Goal: Task Accomplishment & Management: Use online tool/utility

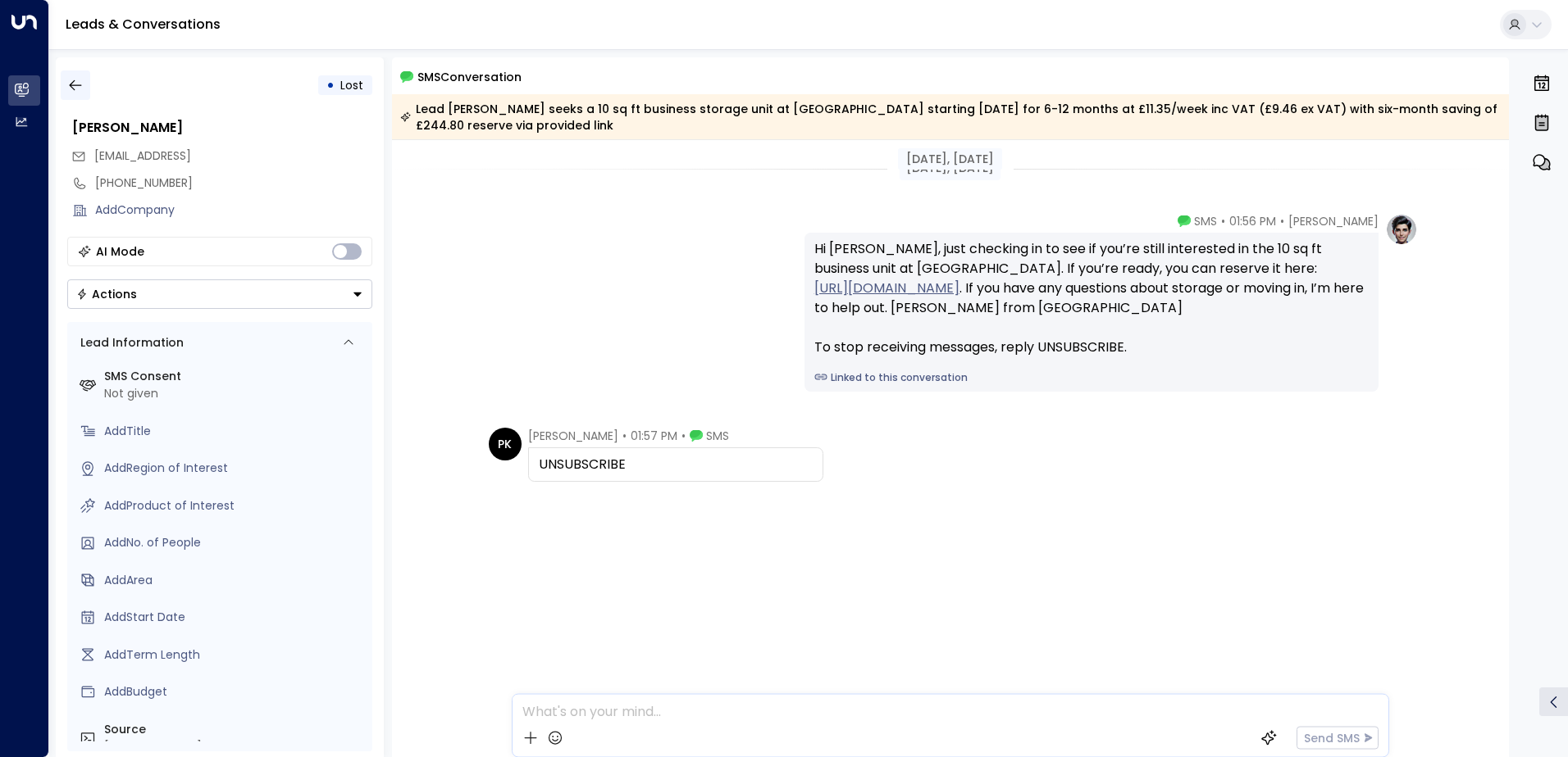
click at [70, 83] on icon "button" at bounding box center [75, 85] width 16 height 16
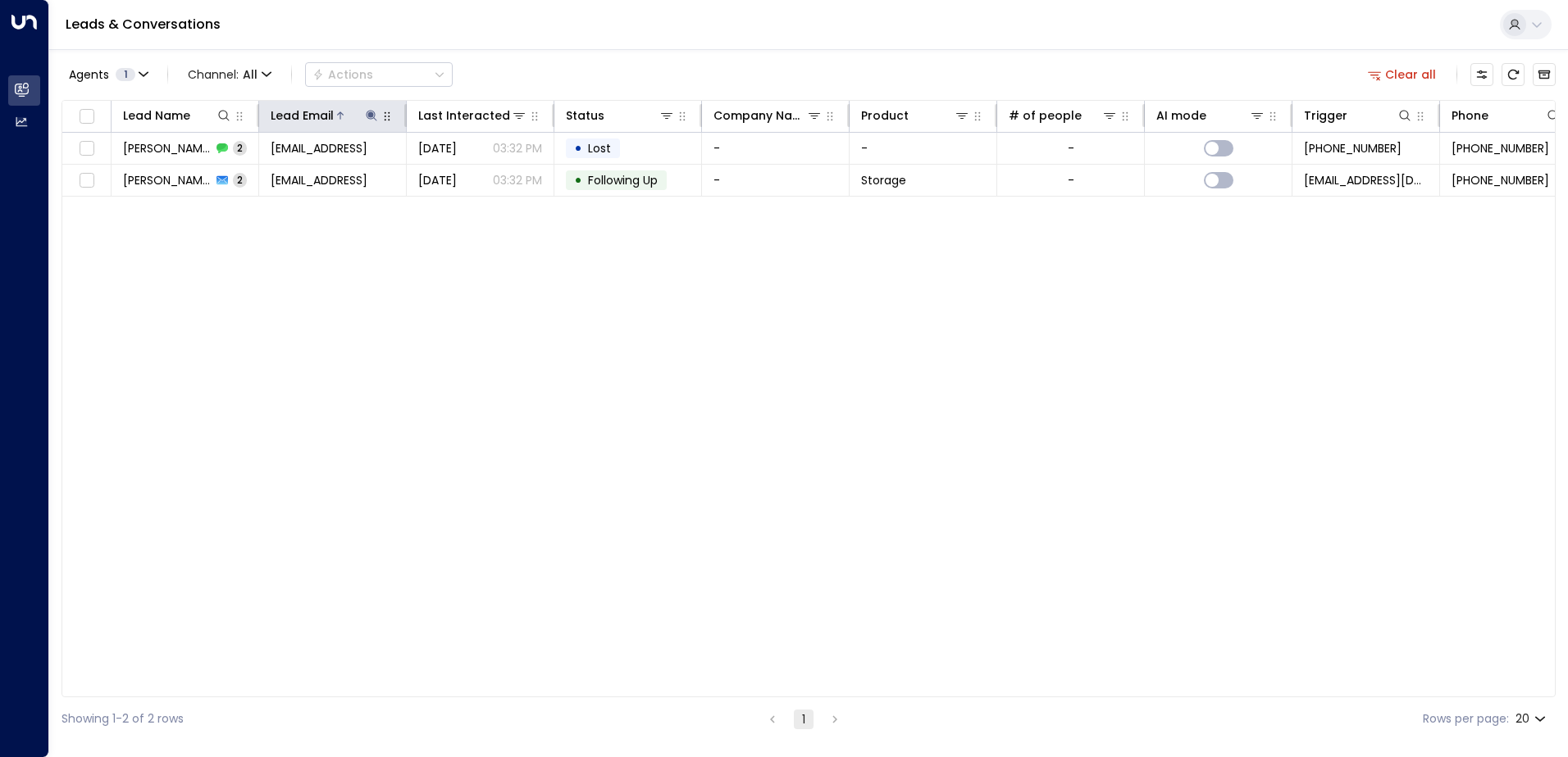
click at [378, 120] on button at bounding box center [371, 115] width 16 height 16
click at [474, 172] on icon "button" at bounding box center [474, 174] width 11 height 11
click at [294, 169] on input "text" at bounding box center [371, 174] width 226 height 30
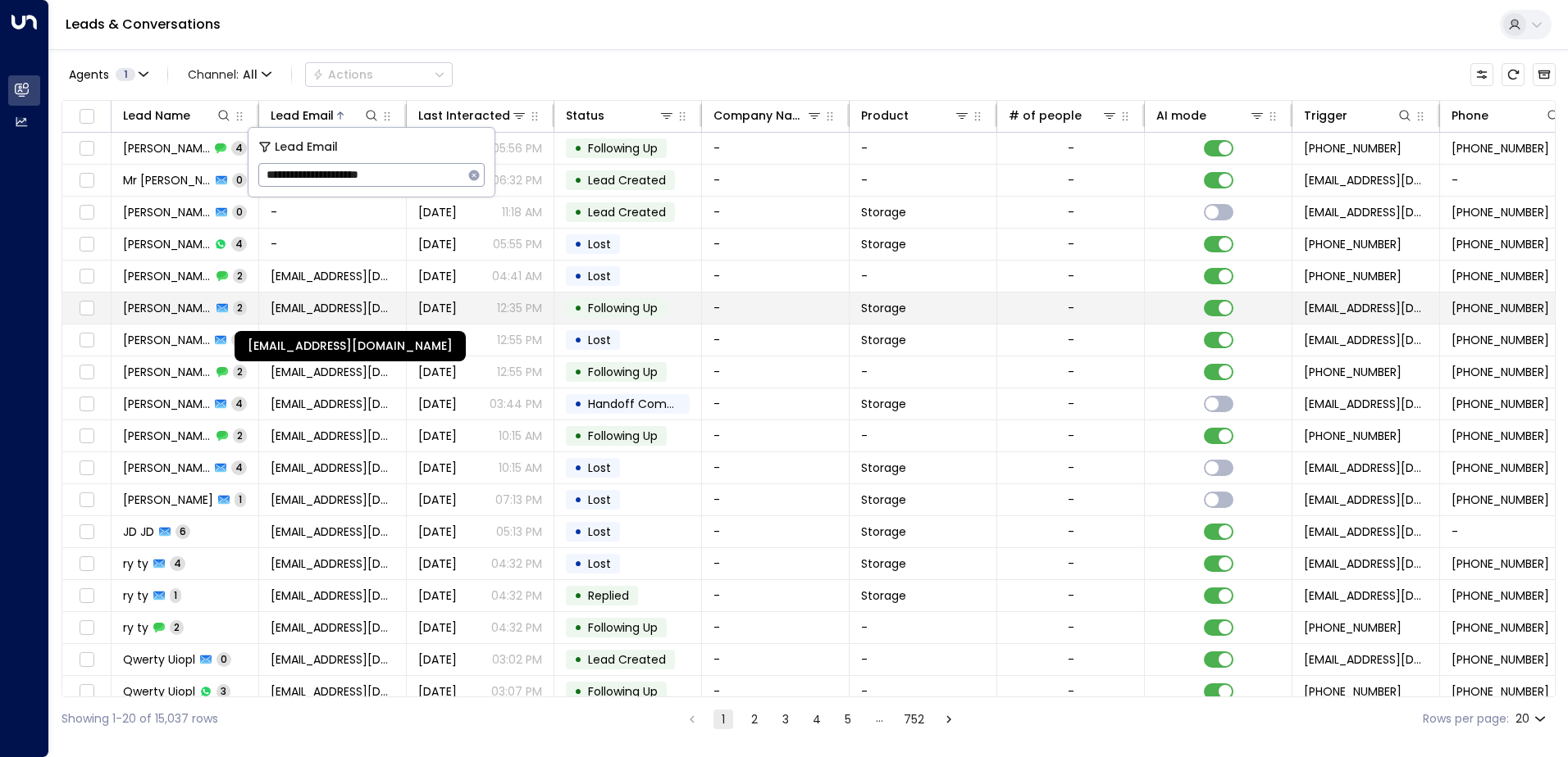
type input "**********"
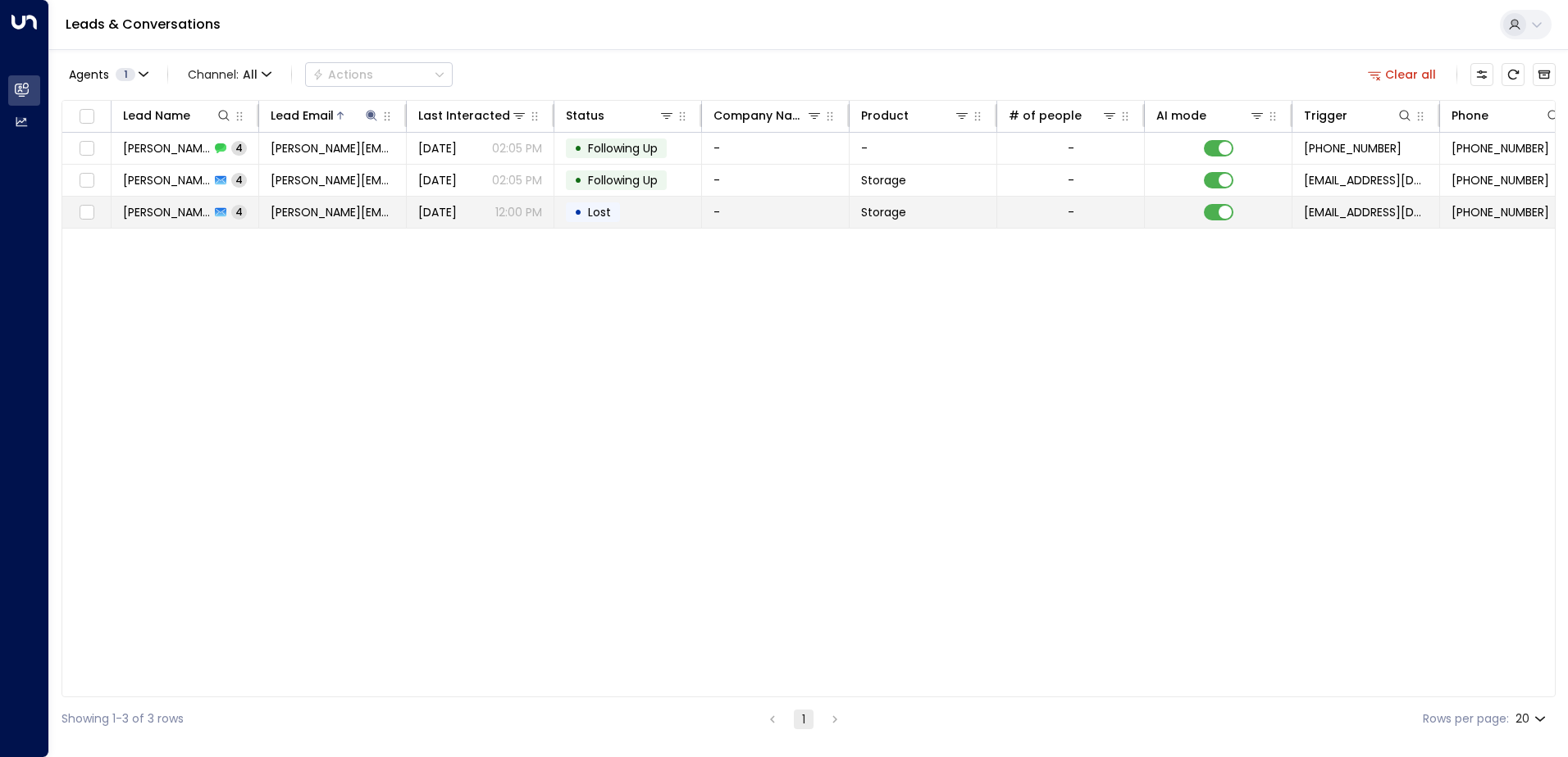
click at [610, 202] on div "• Lost" at bounding box center [593, 212] width 54 height 19
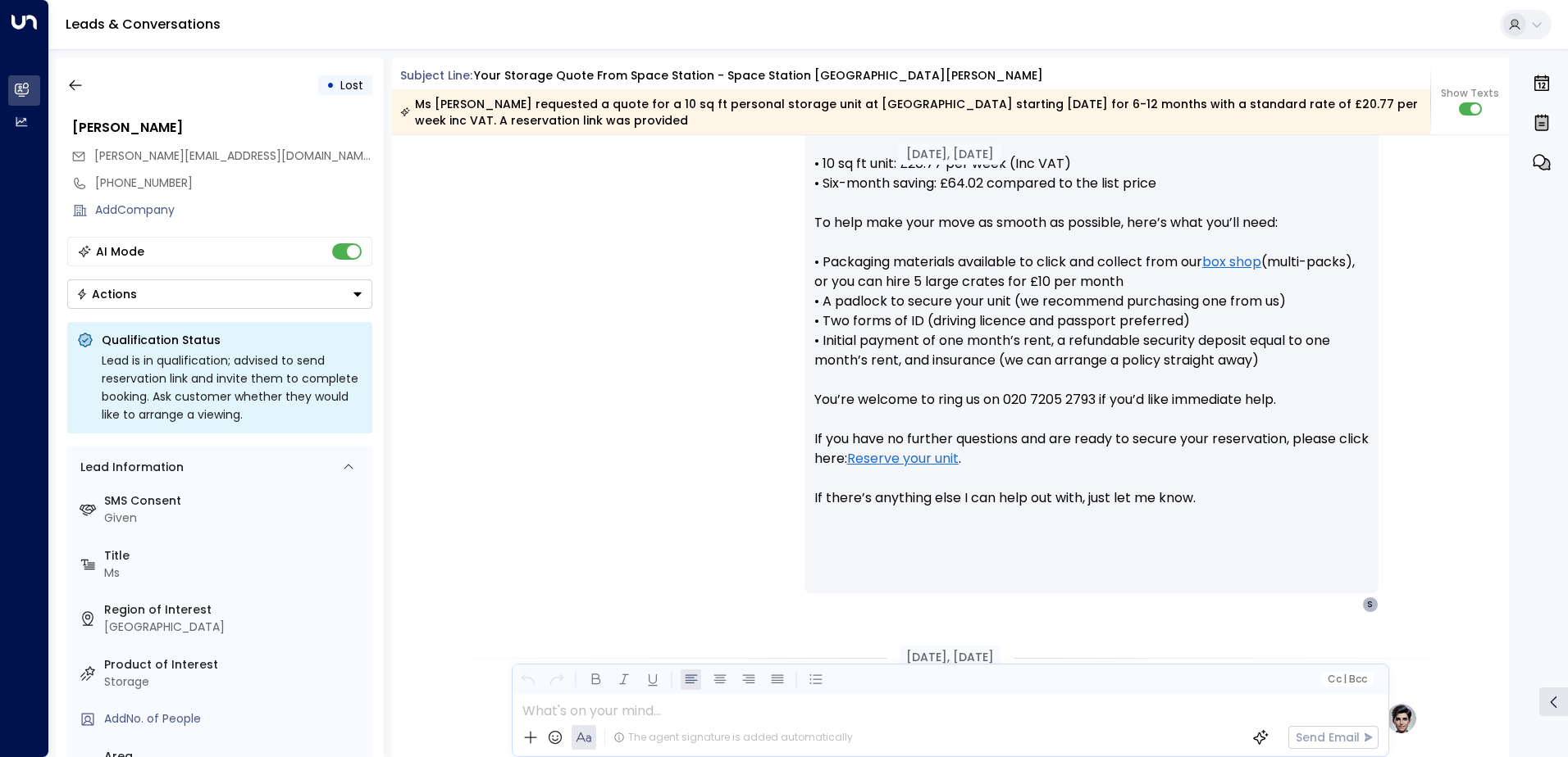
scroll to position [679, 0]
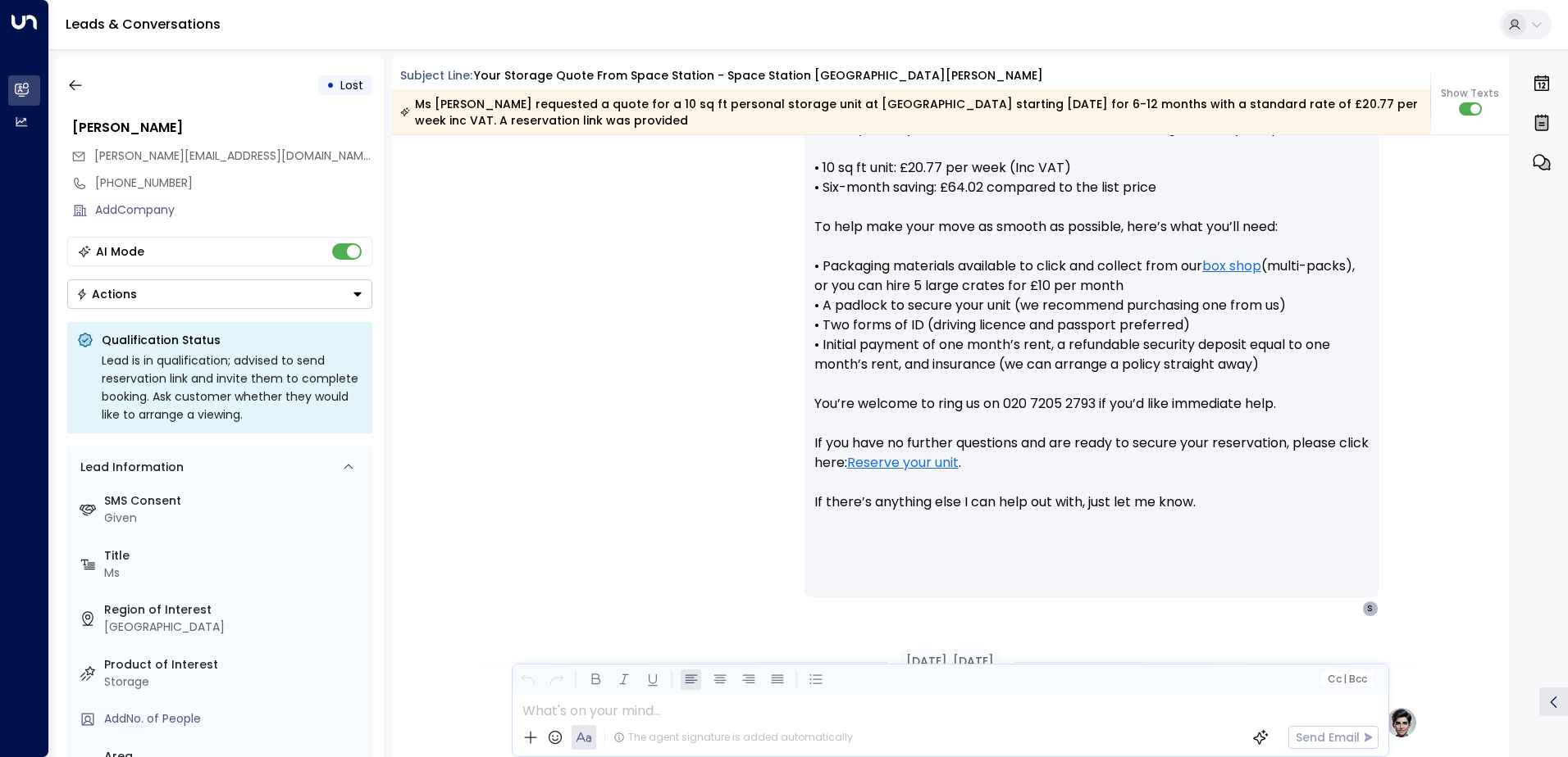
click at [71, 82] on icon "button" at bounding box center [75, 85] width 16 height 16
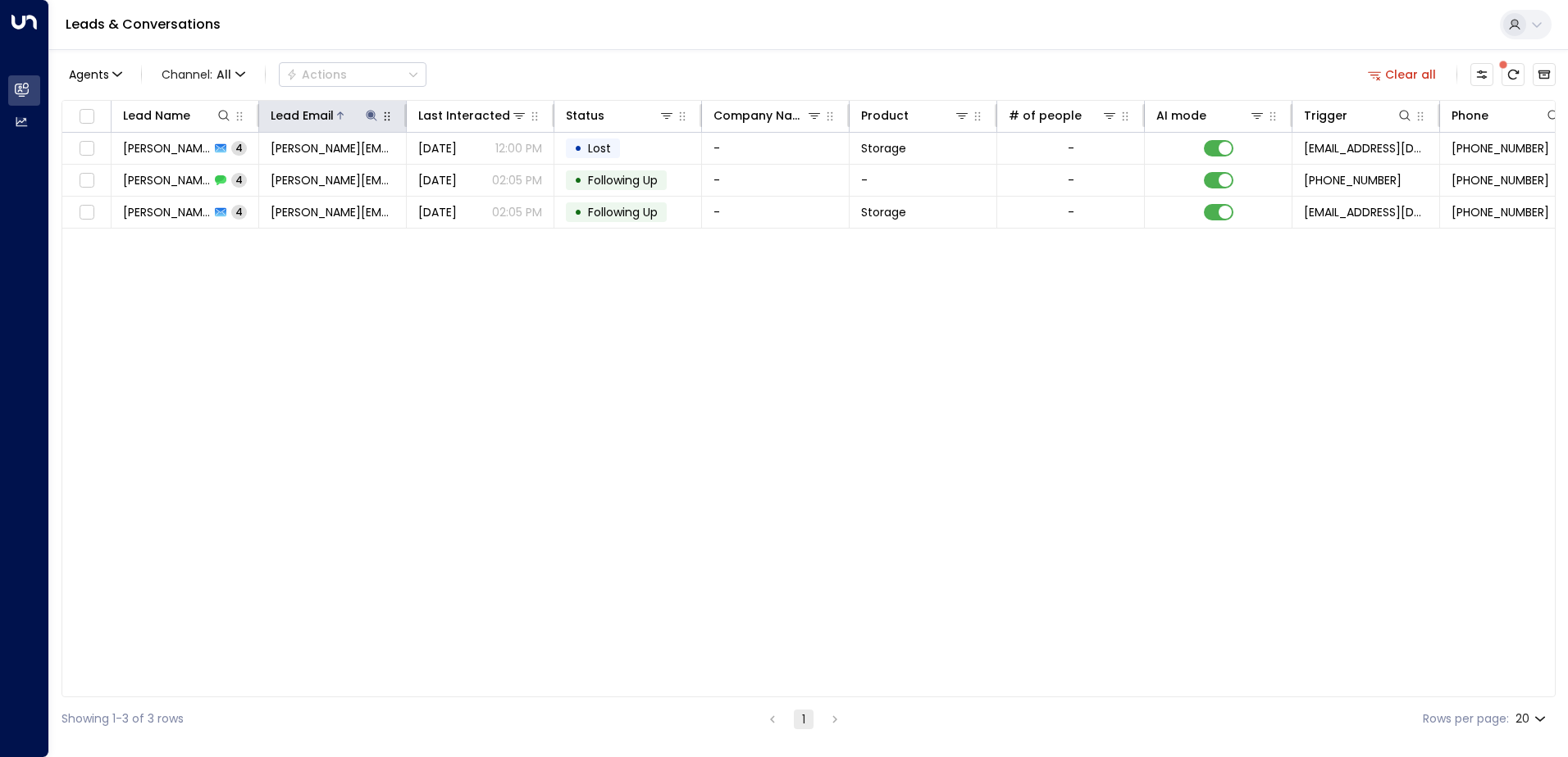
click at [366, 113] on icon at bounding box center [371, 116] width 14 height 14
click at [474, 175] on icon "button" at bounding box center [474, 176] width 14 height 14
click at [343, 180] on input "text" at bounding box center [371, 174] width 226 height 30
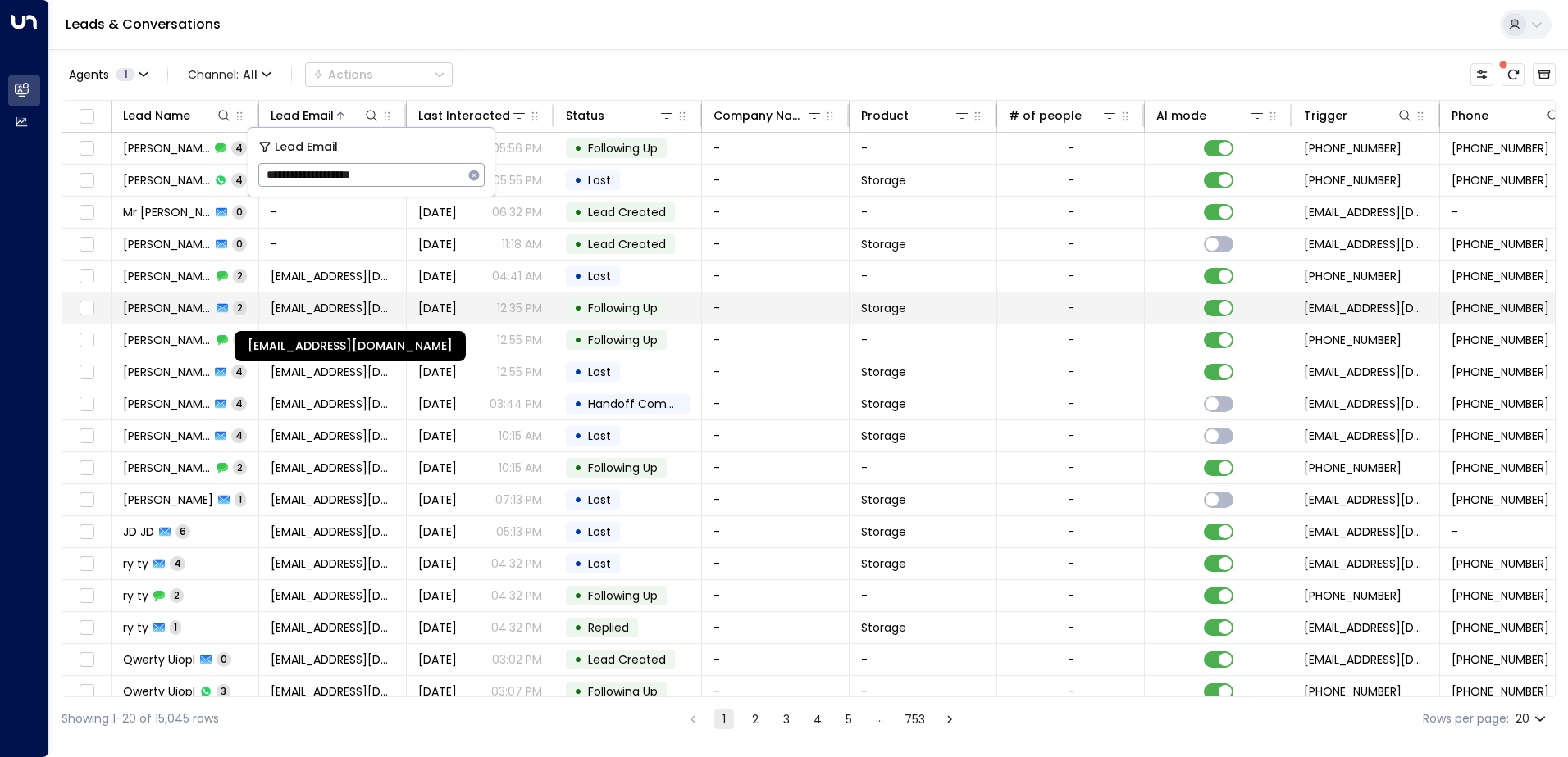
type input "**********"
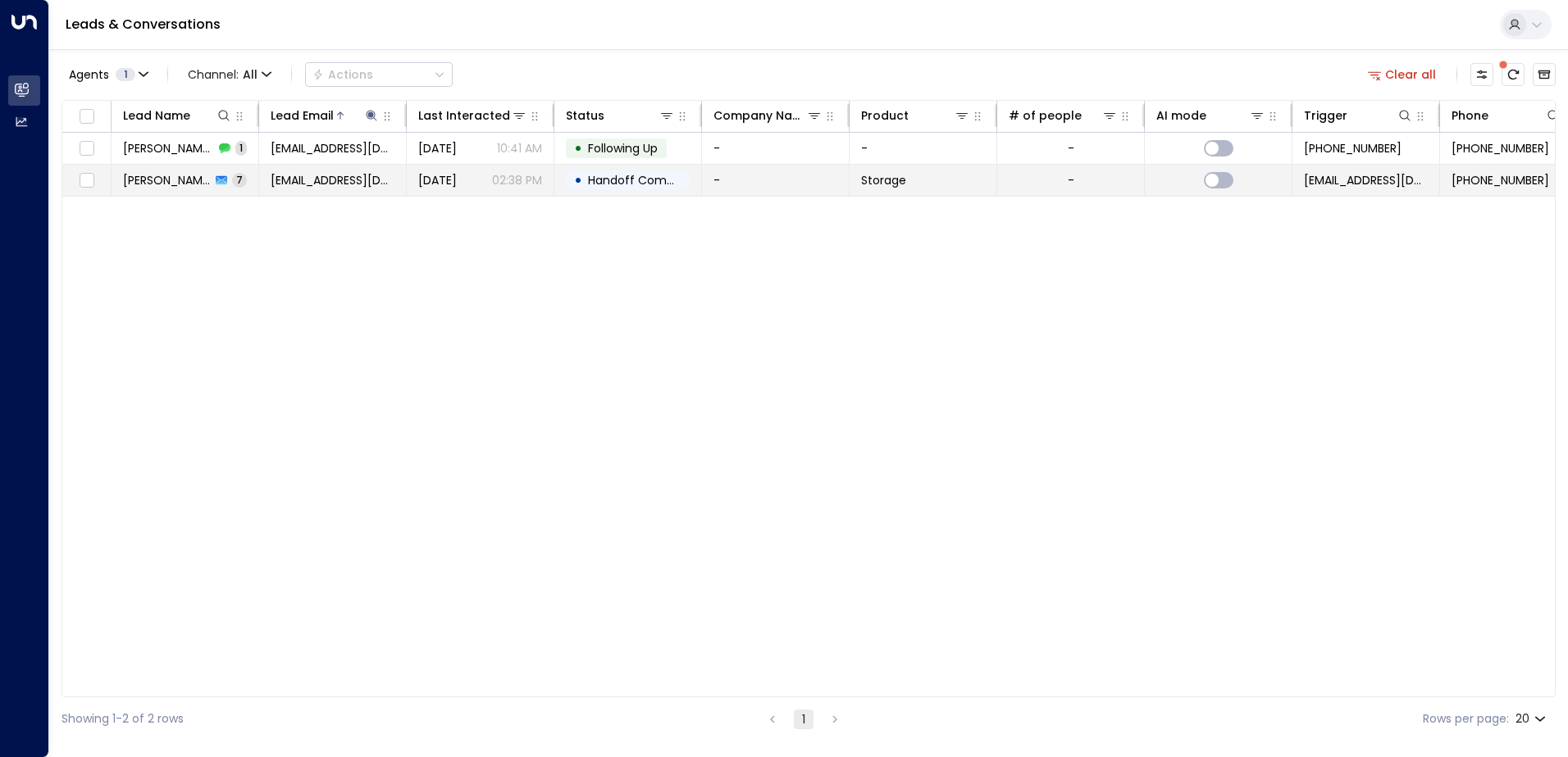
click at [644, 181] on span "Handoff Completed" at bounding box center [646, 180] width 116 height 16
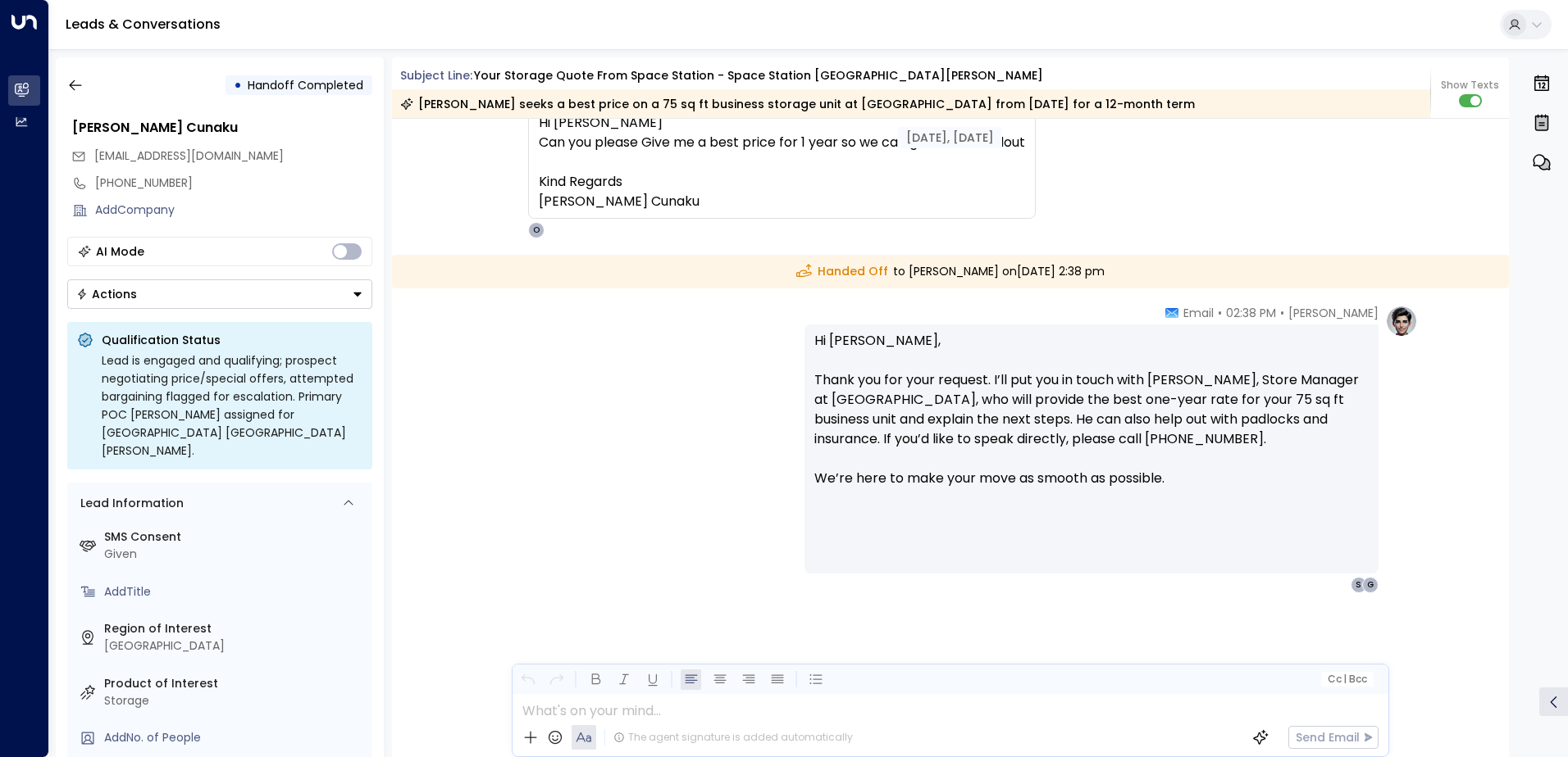
scroll to position [3198, 0]
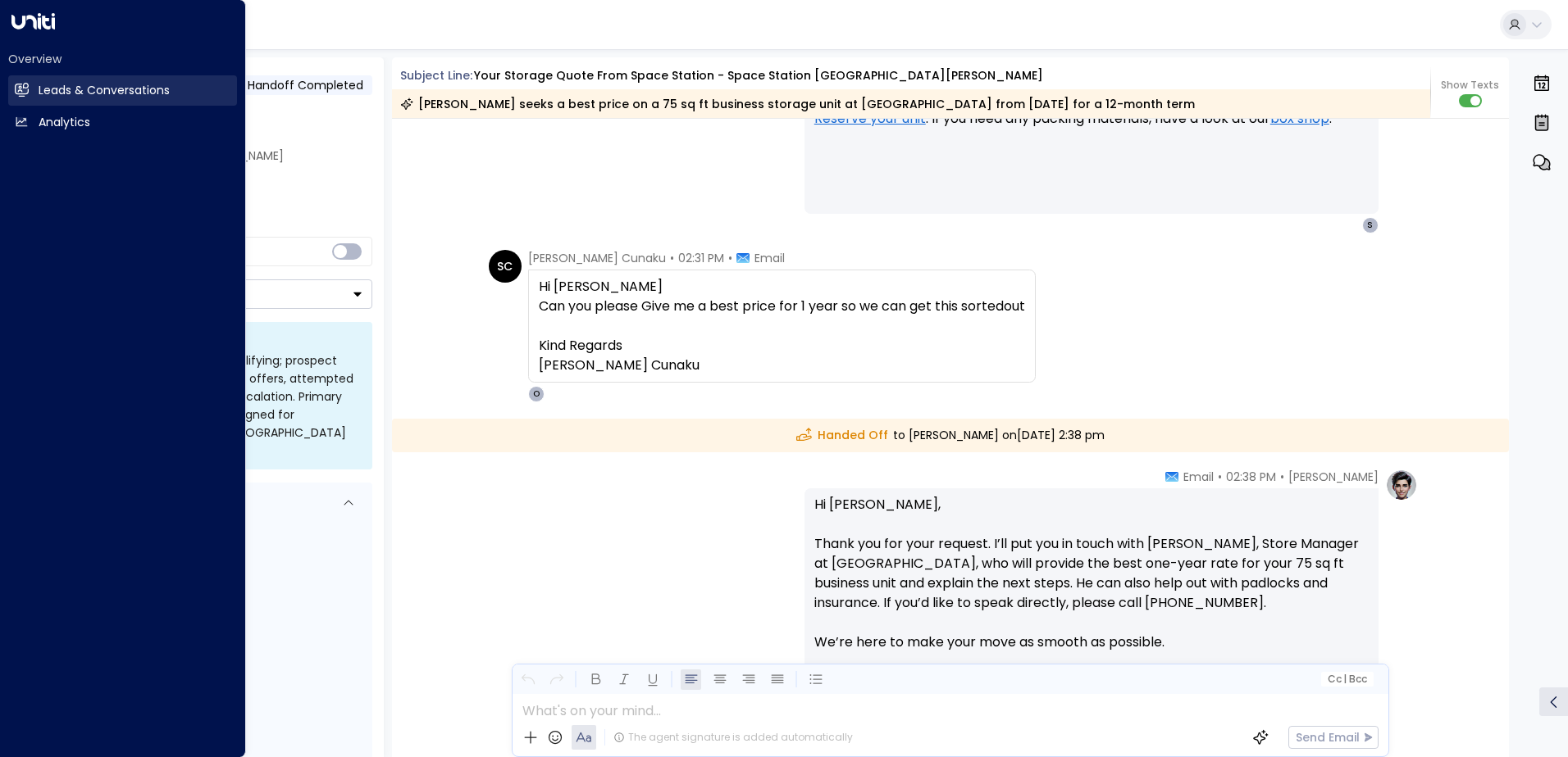
click at [63, 87] on h2 "Leads & Conversations" at bounding box center [104, 91] width 132 height 17
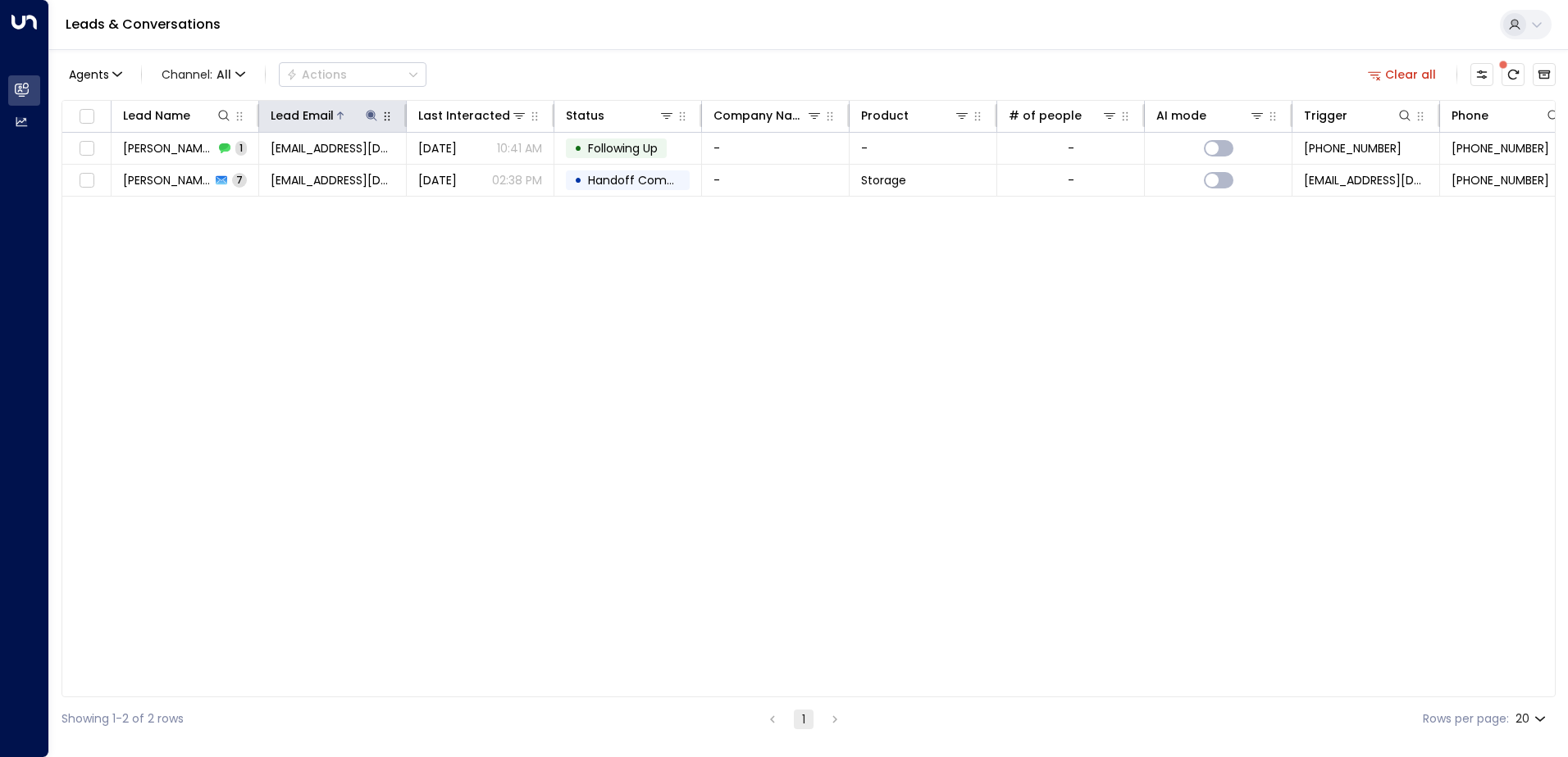
click at [375, 114] on icon at bounding box center [371, 116] width 14 height 14
drag, startPoint x: 471, startPoint y: 175, endPoint x: 396, endPoint y: 175, distance: 75.0
click at [469, 176] on icon "button" at bounding box center [474, 174] width 11 height 11
click at [348, 177] on input "text" at bounding box center [371, 174] width 226 height 30
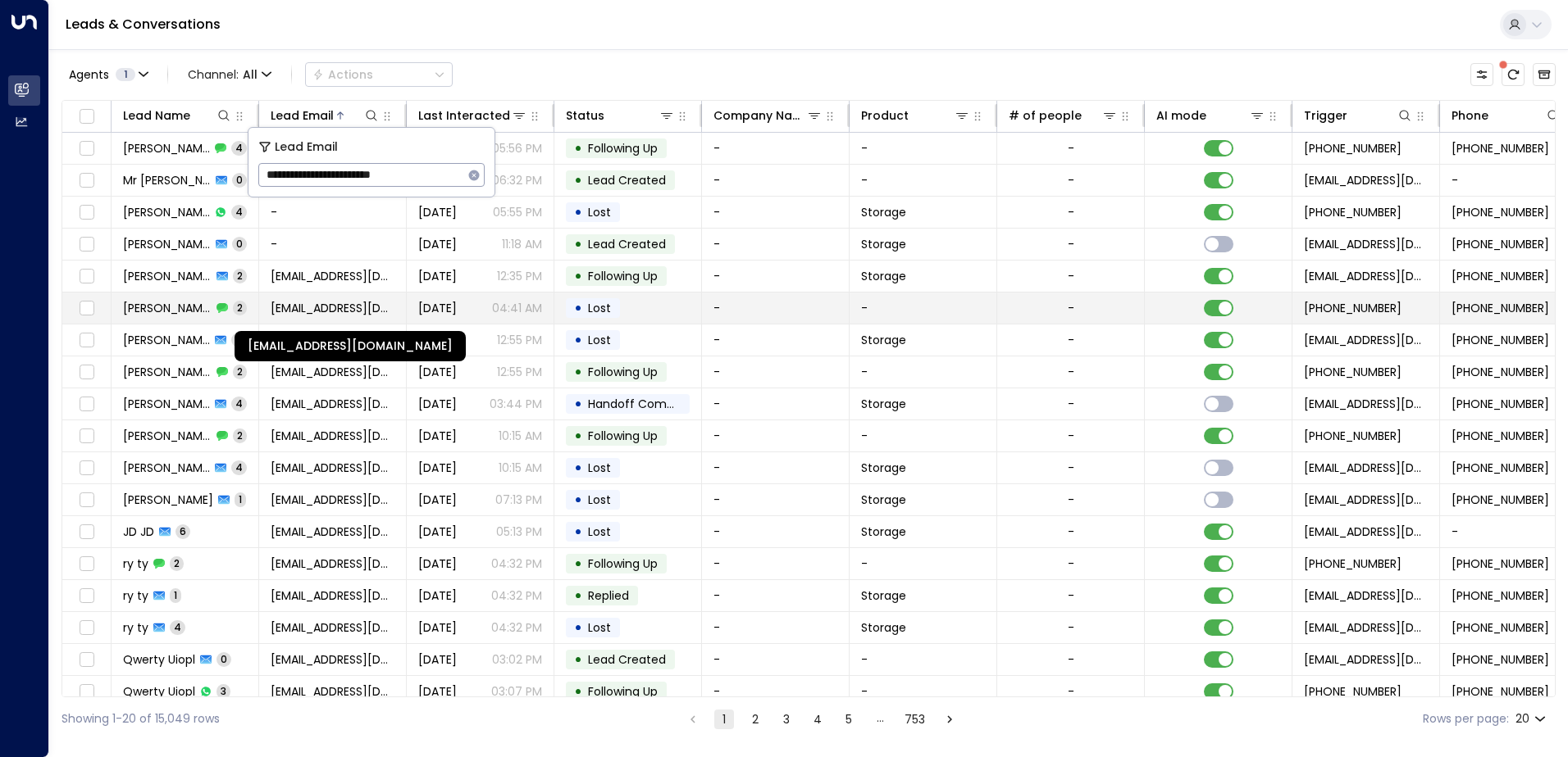
type input "**********"
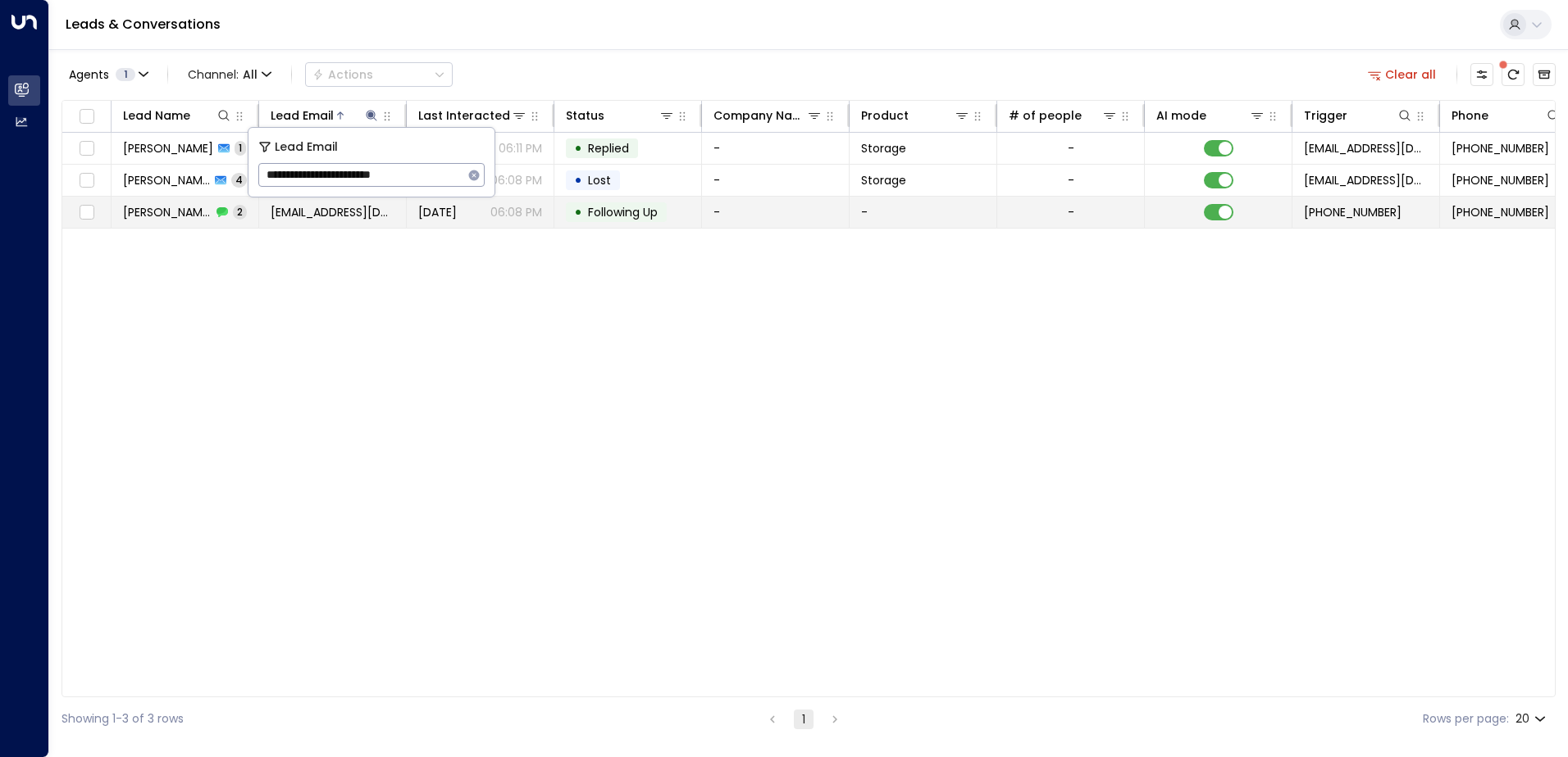
click at [657, 217] on span "Following Up" at bounding box center [623, 212] width 70 height 16
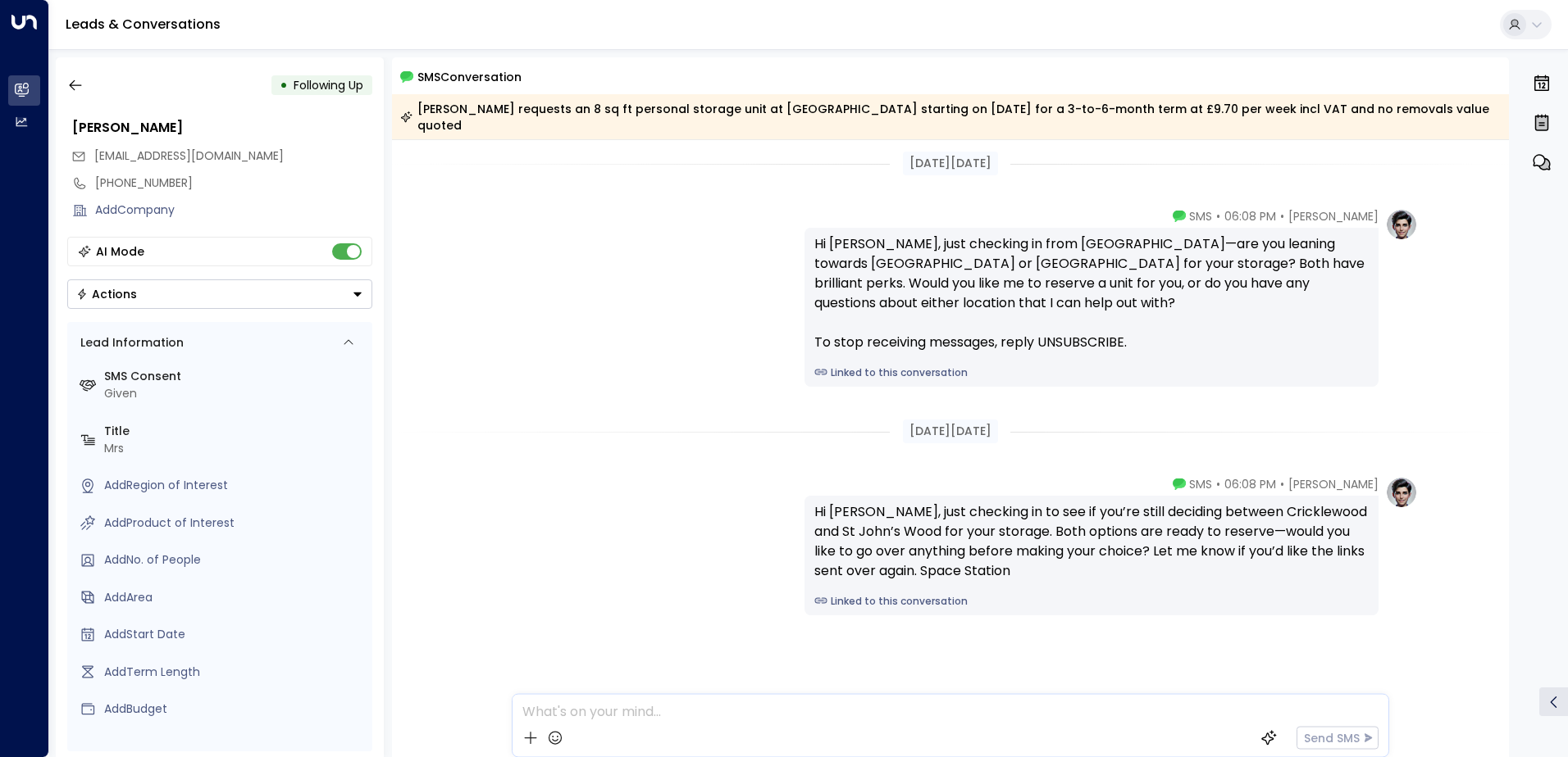
scroll to position [11, 0]
